Goal: Transaction & Acquisition: Book appointment/travel/reservation

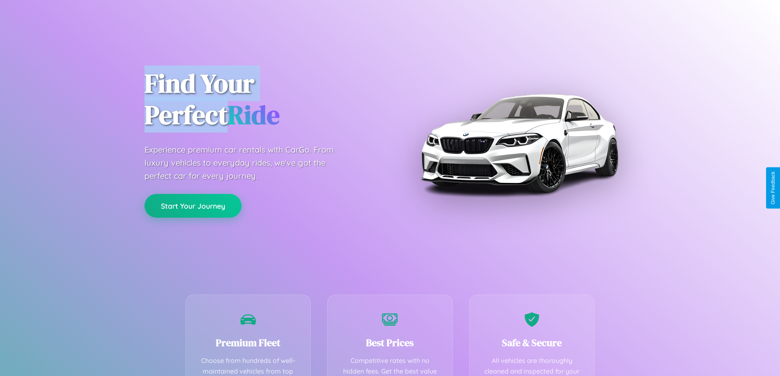
click at [193, 206] on button "Start Your Journey" at bounding box center [192, 206] width 97 height 24
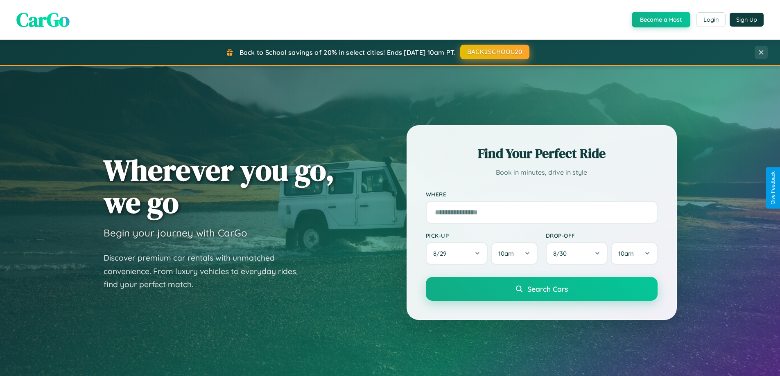
click at [494, 52] on button "BACK2SCHOOL20" at bounding box center [494, 52] width 69 height 15
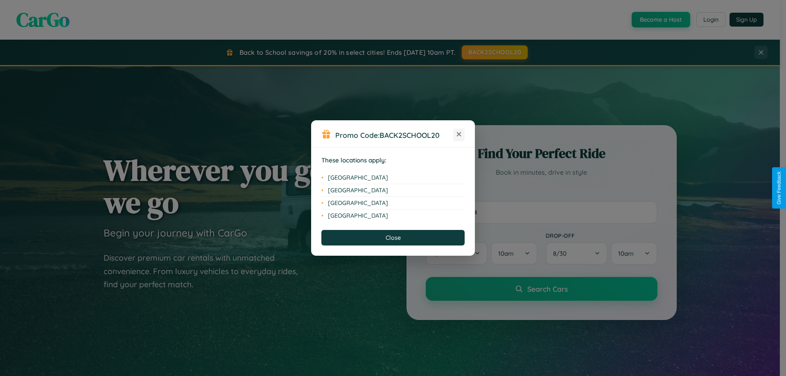
click at [459, 135] on icon at bounding box center [459, 134] width 5 height 5
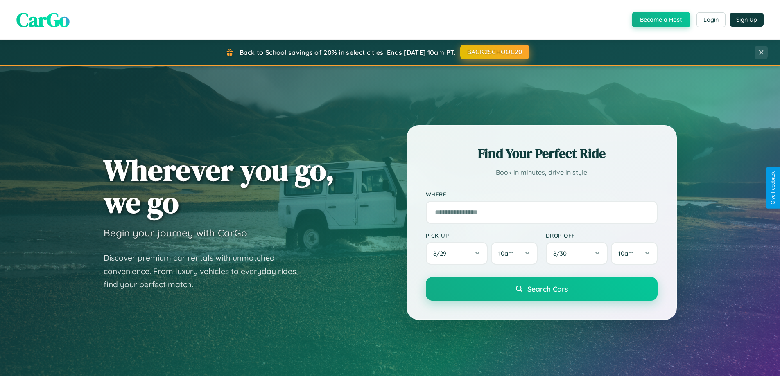
click at [494, 52] on button "BACK2SCHOOL20" at bounding box center [494, 52] width 69 height 15
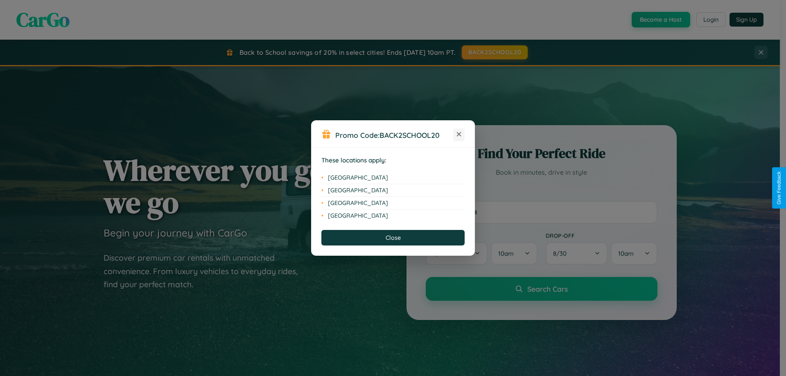
click at [459, 135] on icon at bounding box center [459, 134] width 5 height 5
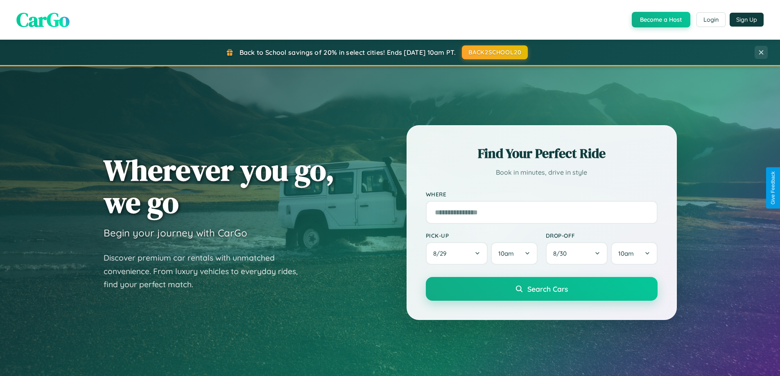
scroll to position [1315, 0]
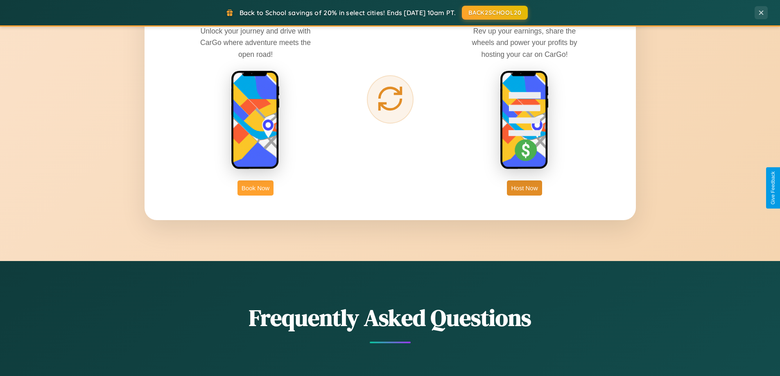
click at [255, 188] on button "Book Now" at bounding box center [255, 188] width 36 height 15
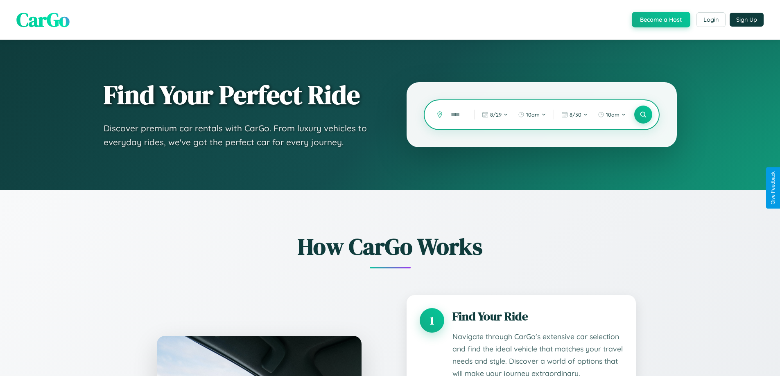
click at [456, 115] on input "text" at bounding box center [456, 115] width 19 height 14
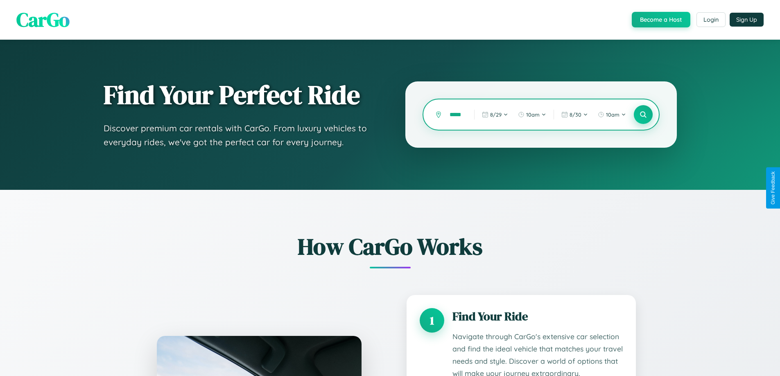
type input "*****"
click at [643, 115] on icon at bounding box center [643, 115] width 8 height 8
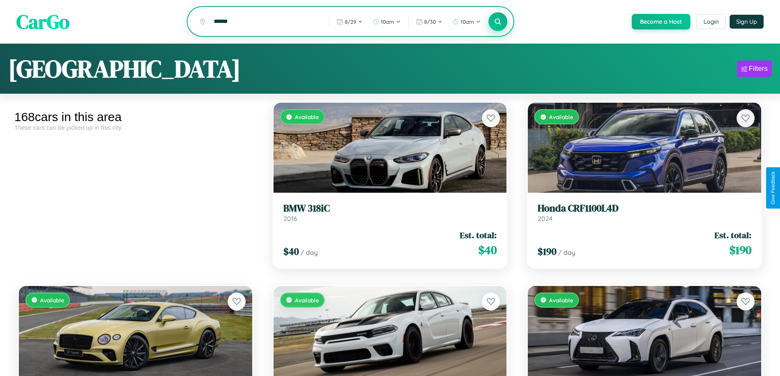
click at [497, 22] on icon at bounding box center [498, 22] width 8 height 8
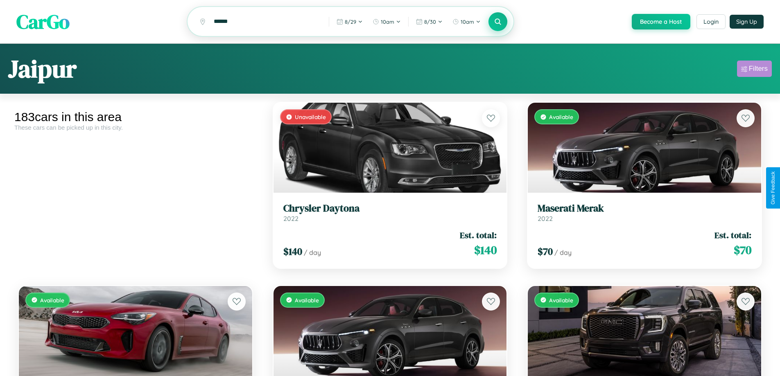
click at [754, 70] on div "Filters" at bounding box center [758, 69] width 19 height 8
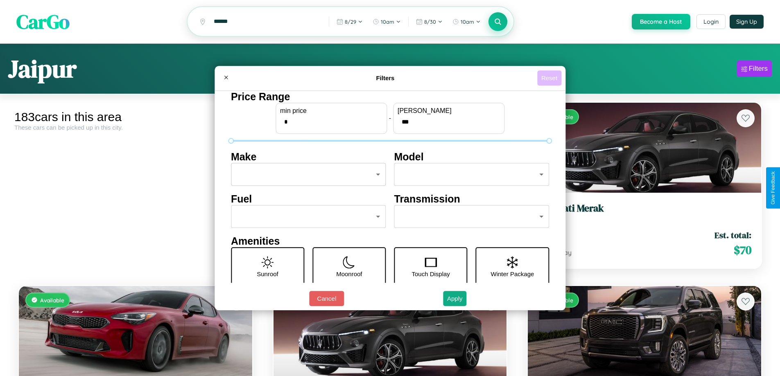
click at [550, 78] on button "Reset" at bounding box center [549, 77] width 24 height 15
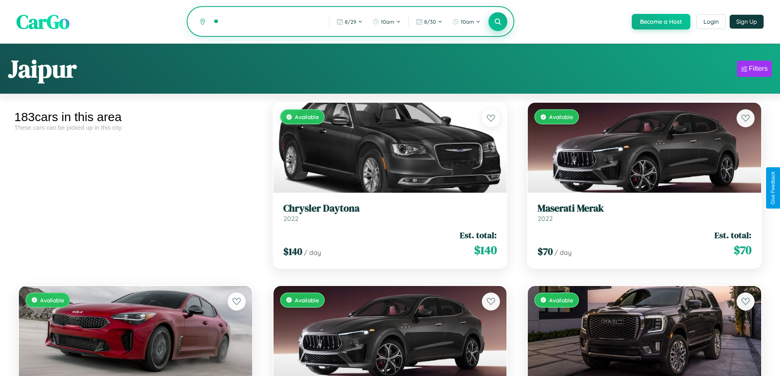
type input "*"
type input "*******"
click at [497, 22] on icon at bounding box center [498, 22] width 8 height 8
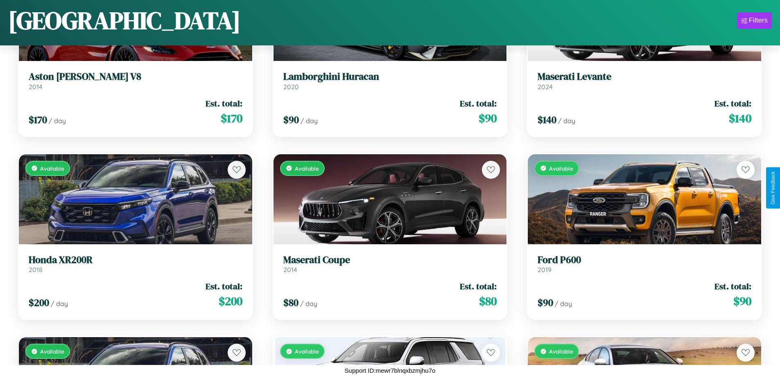
scroll to position [7630, 0]
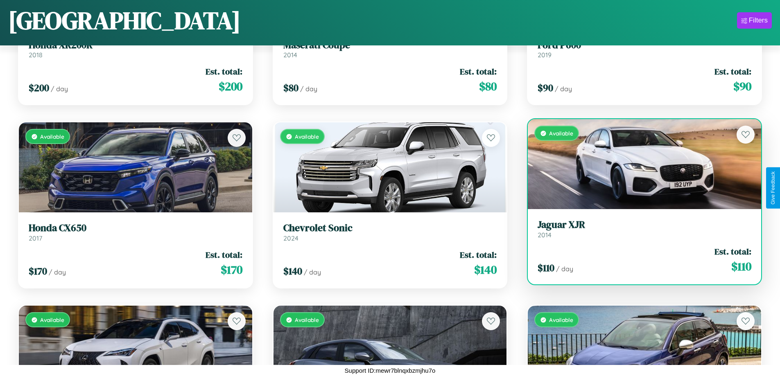
click at [639, 229] on h3 "Jaguar XJR" at bounding box center [644, 225] width 214 height 12
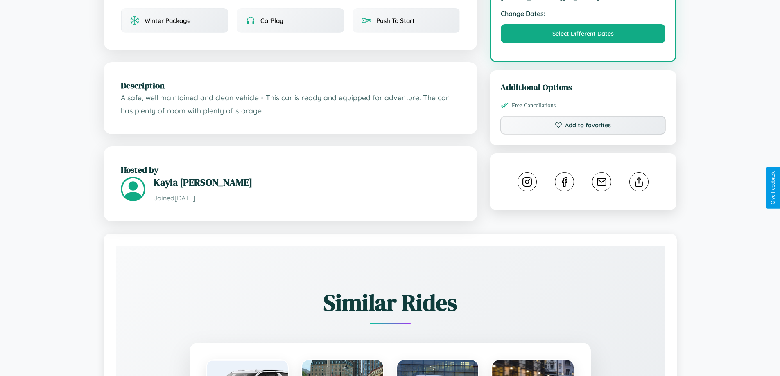
scroll to position [277, 0]
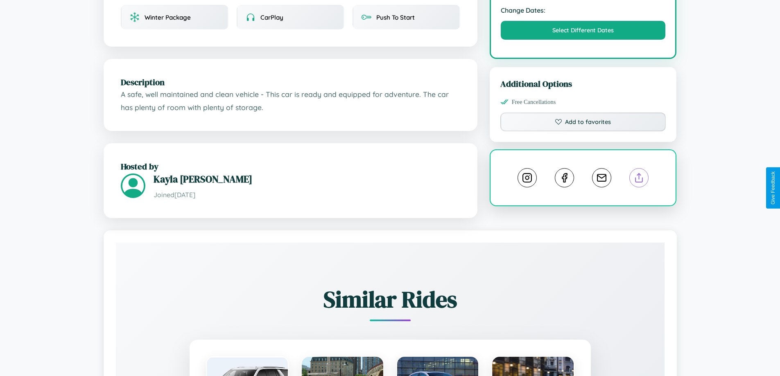
click at [639, 179] on line at bounding box center [639, 177] width 0 height 6
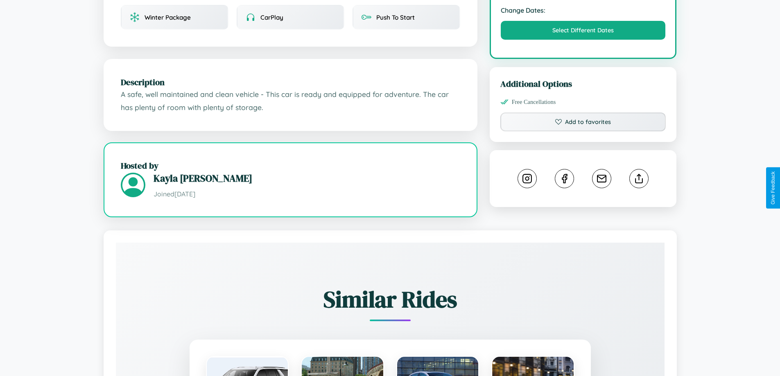
scroll to position [221, 0]
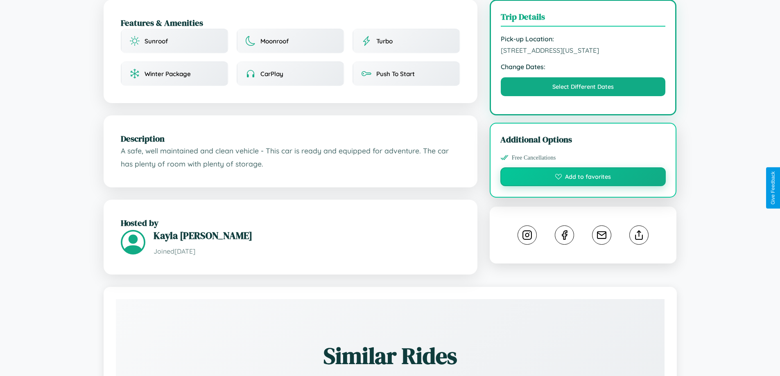
click at [583, 186] on button "Add to favorites" at bounding box center [583, 176] width 166 height 19
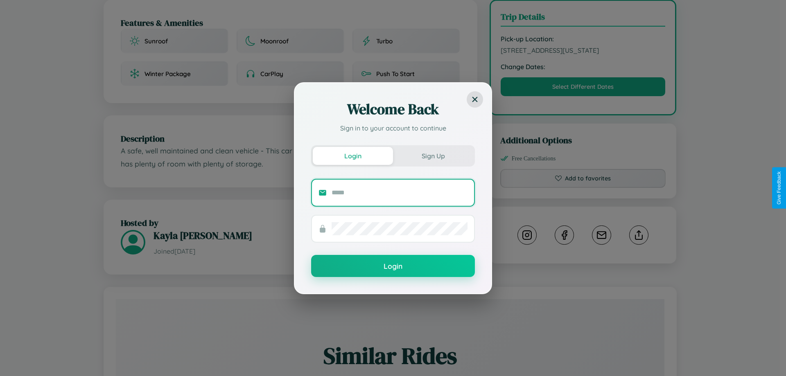
click at [400, 192] on input "text" at bounding box center [400, 192] width 136 height 13
type input "**********"
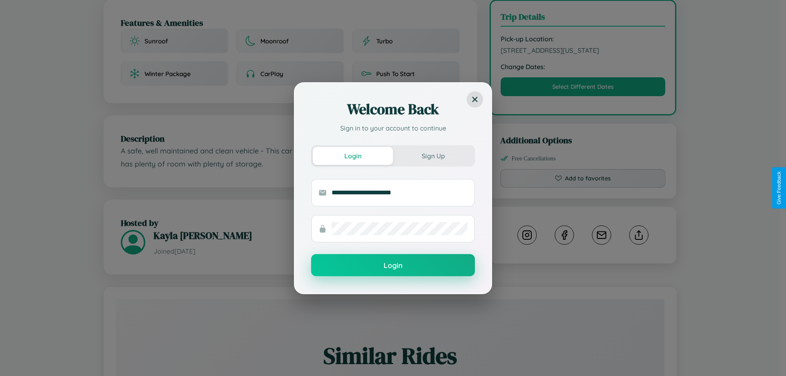
click at [393, 266] on button "Login" at bounding box center [393, 265] width 164 height 22
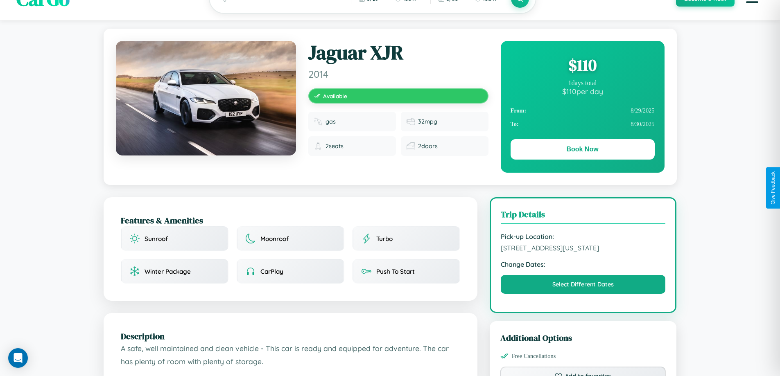
scroll to position [0, 0]
